Goal: Task Accomplishment & Management: Manage account settings

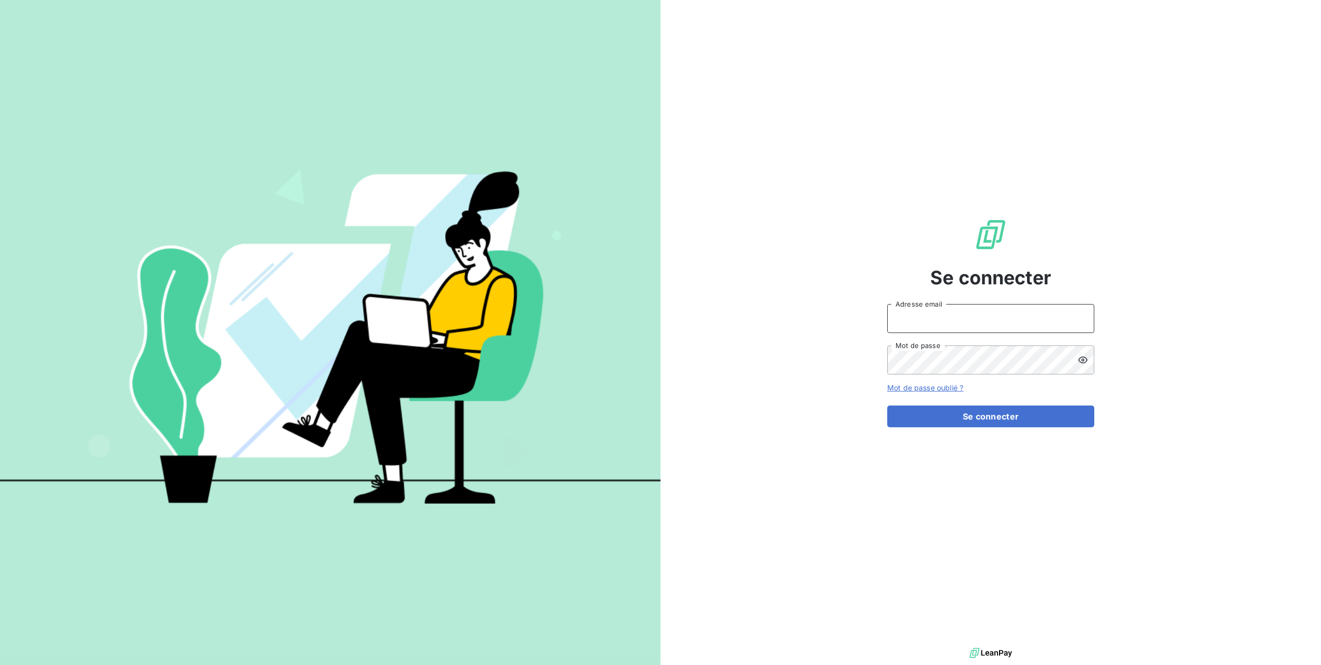
click at [926, 321] on input "Adresse email" at bounding box center [990, 318] width 207 height 29
click at [955, 317] on input "compta@lbressonautomobile.fr" at bounding box center [990, 318] width 207 height 29
drag, startPoint x: 1013, startPoint y: 323, endPoint x: 857, endPoint y: 323, distance: 155.8
click at [857, 323] on div "Se connecter compta@lbressonautomobile.fr Adresse email Mot de passe Mot de pas…" at bounding box center [991, 322] width 661 height 645
type input "lba@lbressonautomobile.fr"
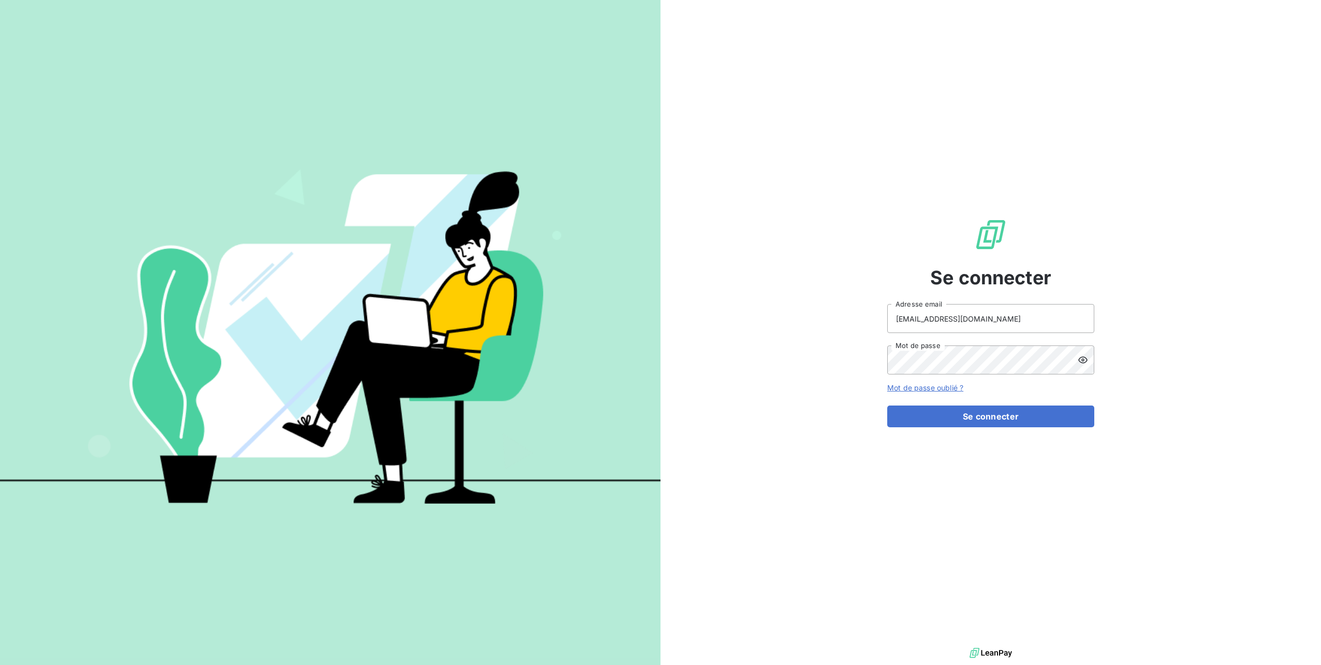
click at [1083, 361] on icon at bounding box center [1083, 360] width 10 height 10
click at [896, 321] on input "Adresse email" at bounding box center [990, 318] width 207 height 29
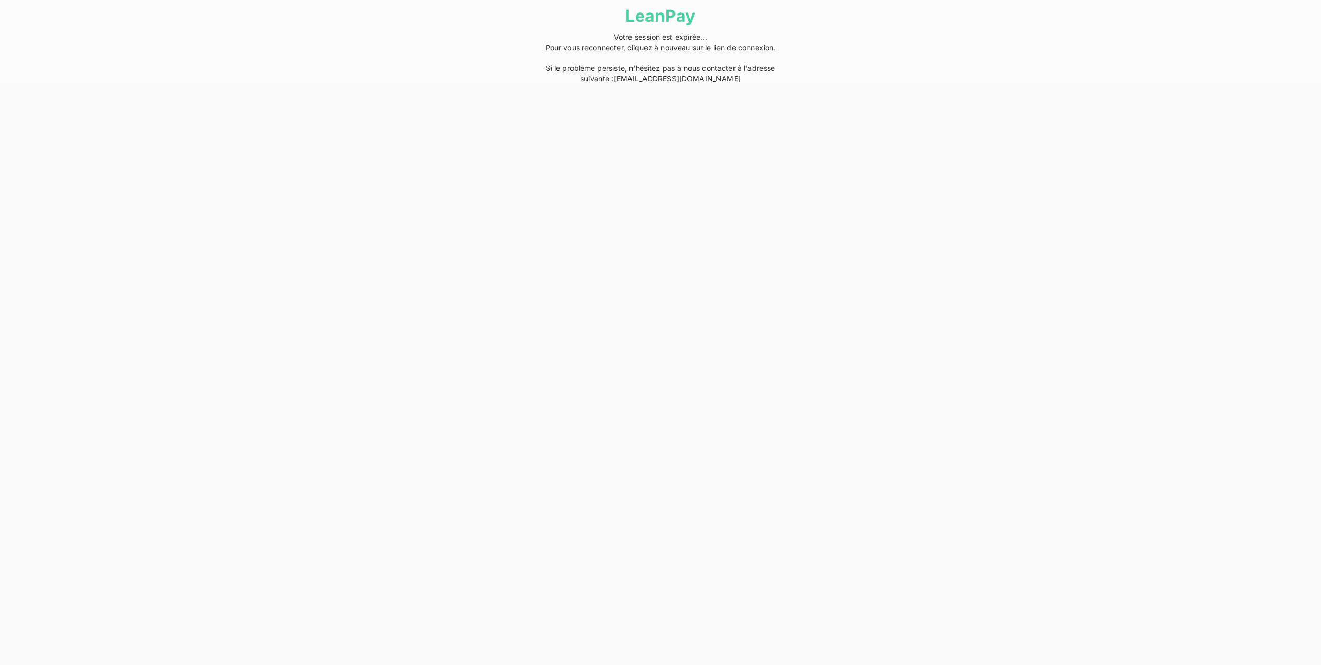
click at [679, 79] on link "help@leanpay.fr" at bounding box center [677, 78] width 127 height 9
click at [689, 84] on html "LeanPay Votre session est expirée... Pour vous reconnecter, cliquez à nouveau s…" at bounding box center [660, 42] width 1321 height 84
click at [631, 54] on div "LeanPay Votre session est expirée... Pour vous reconnecter, cliquez à nouveau s…" at bounding box center [660, 42] width 259 height 84
